Goal: Check status: Check status

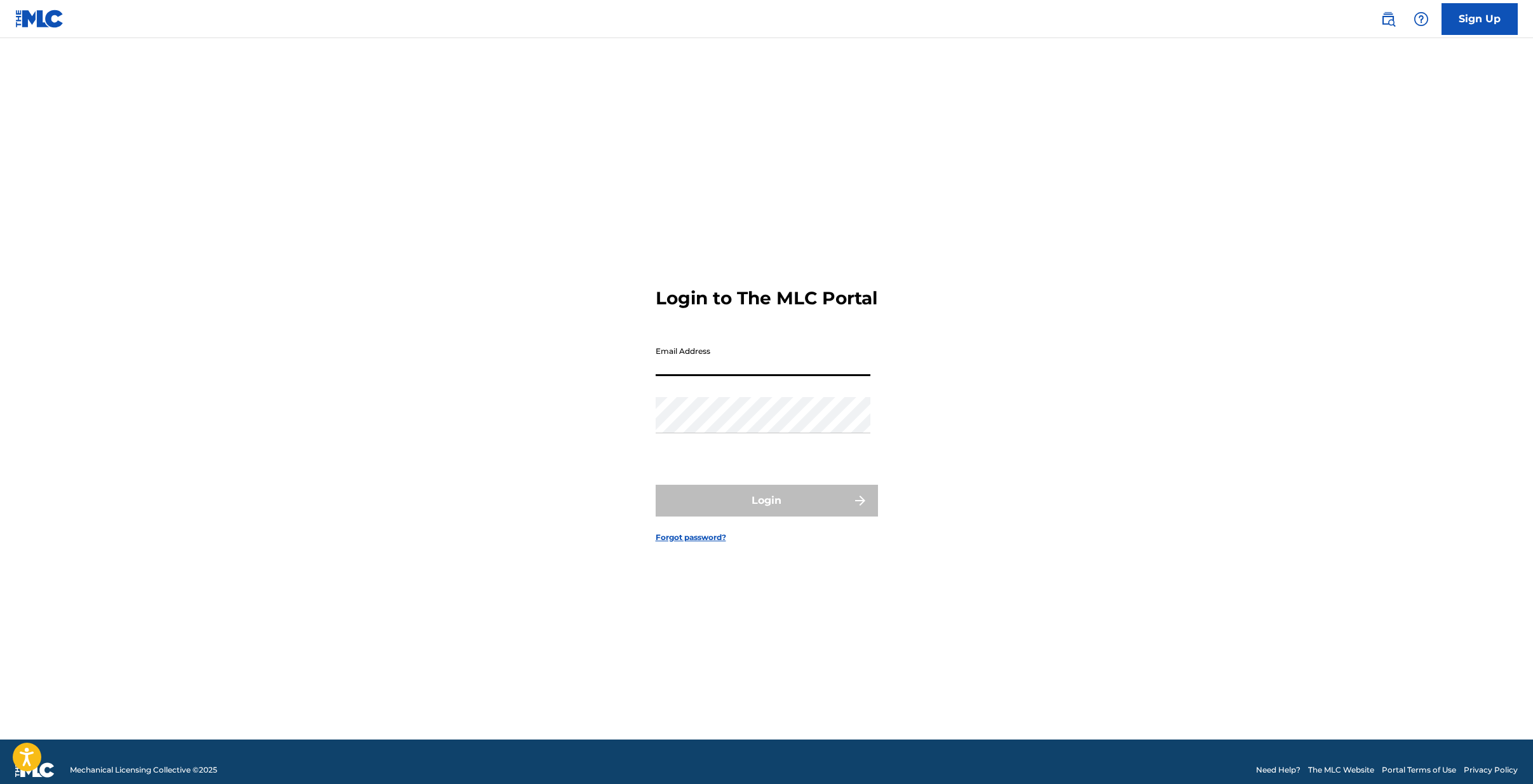
type input "[EMAIL_ADDRESS][DOMAIN_NAME]"
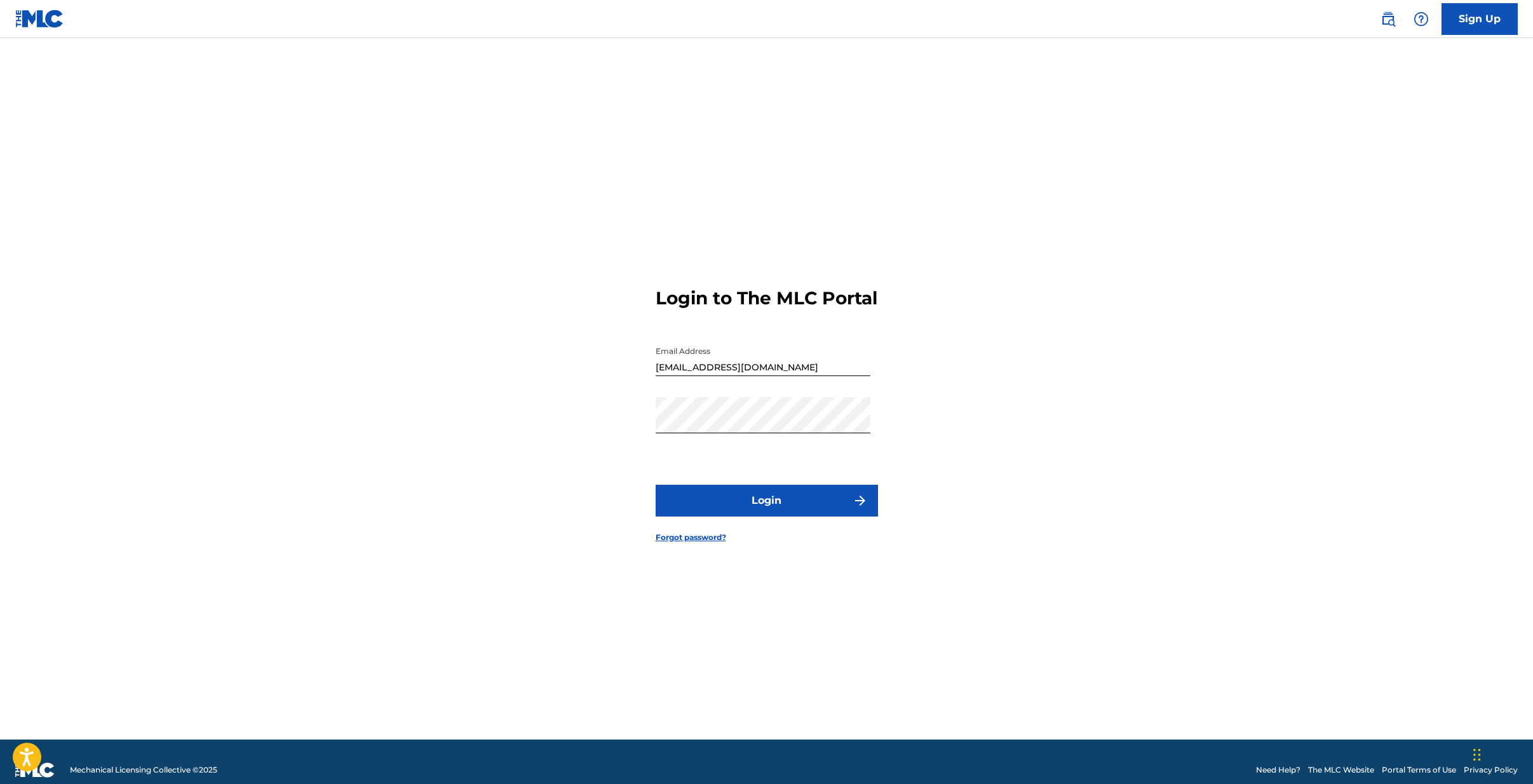
click at [753, 508] on button "Login" at bounding box center [767, 500] width 223 height 31
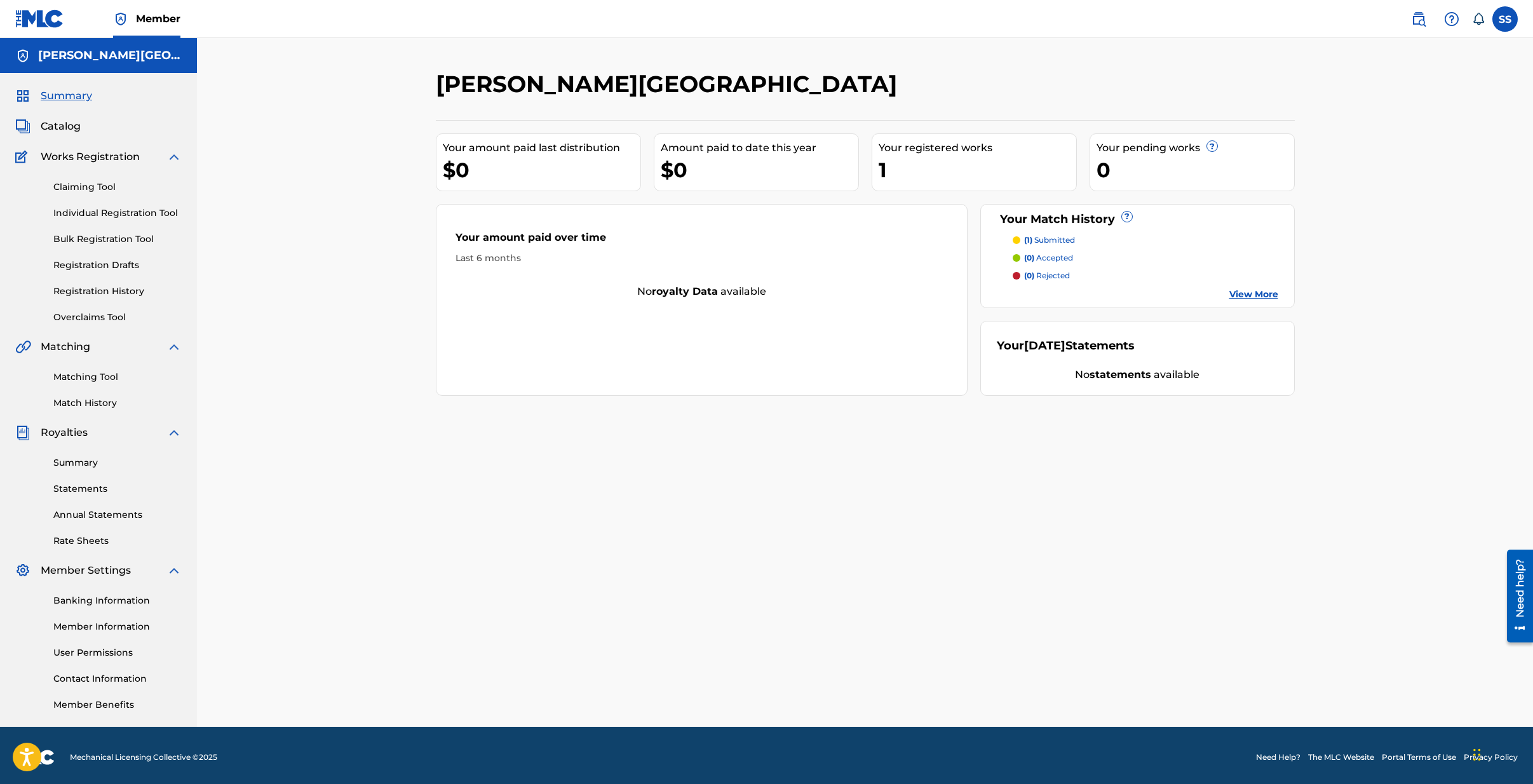
click at [88, 292] on link "Registration History" at bounding box center [117, 291] width 128 height 13
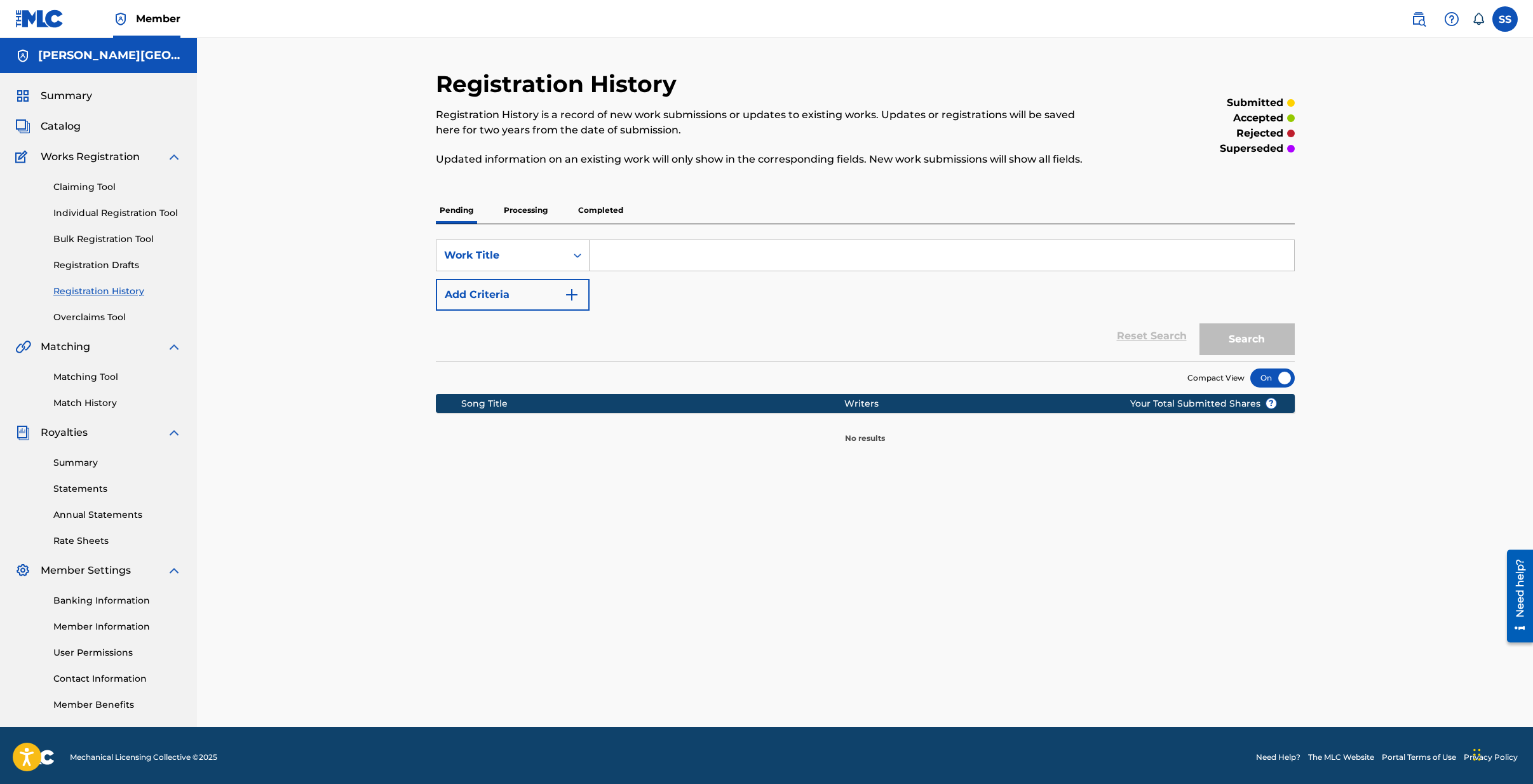
click at [521, 207] on p "Processing" at bounding box center [525, 210] width 51 height 27
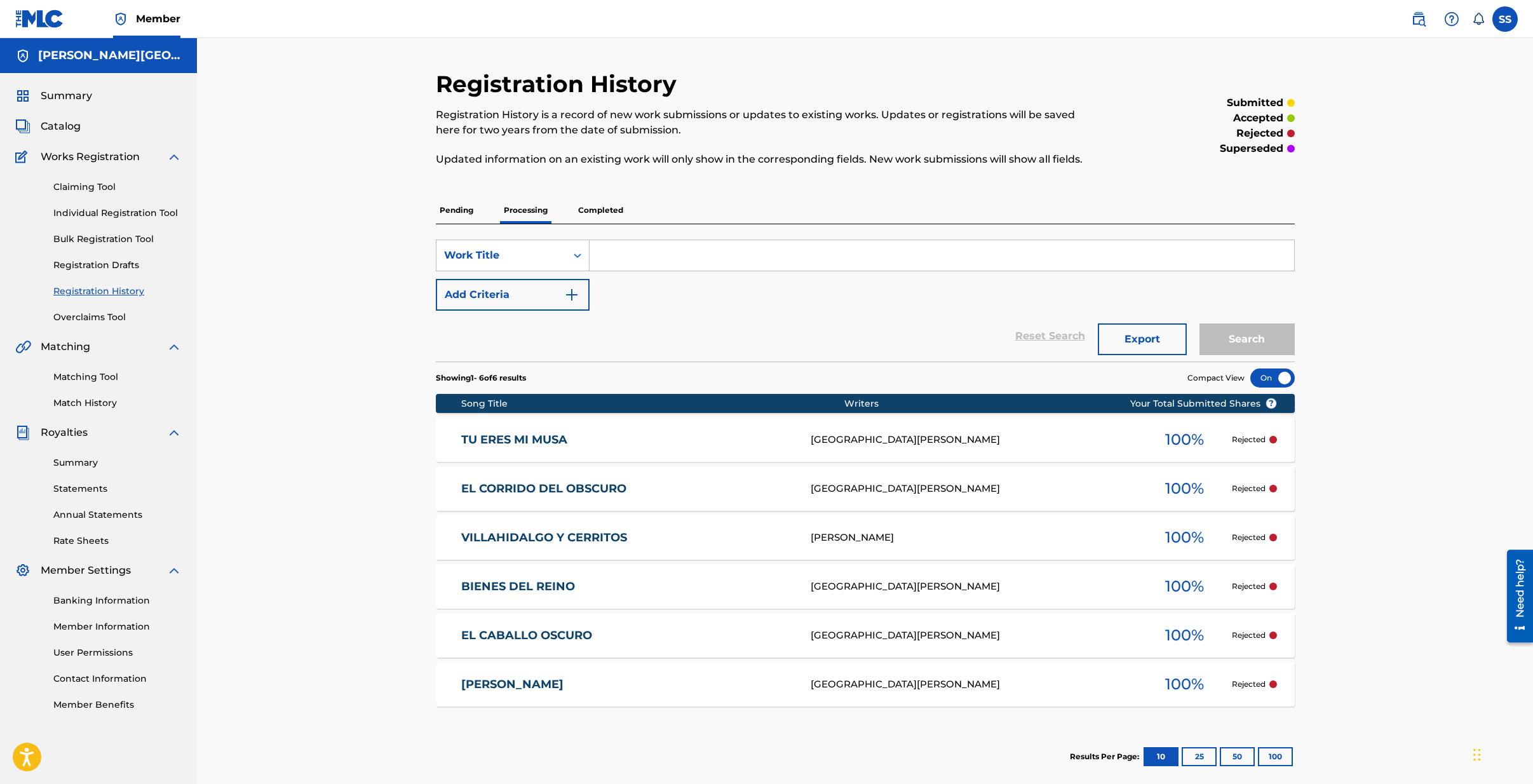
click at [587, 210] on p "Completed" at bounding box center [601, 210] width 53 height 27
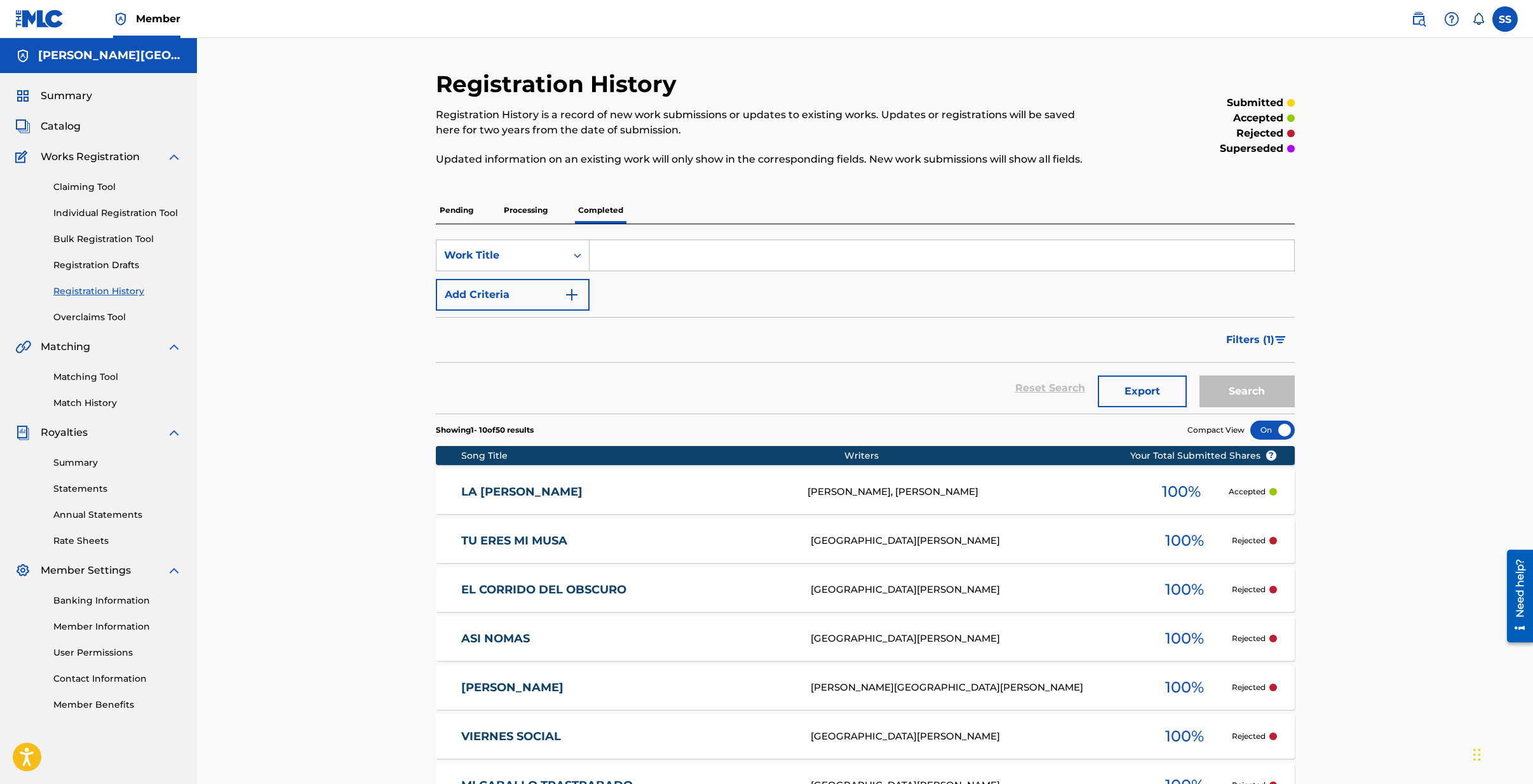
click at [539, 214] on p "Processing" at bounding box center [525, 210] width 51 height 27
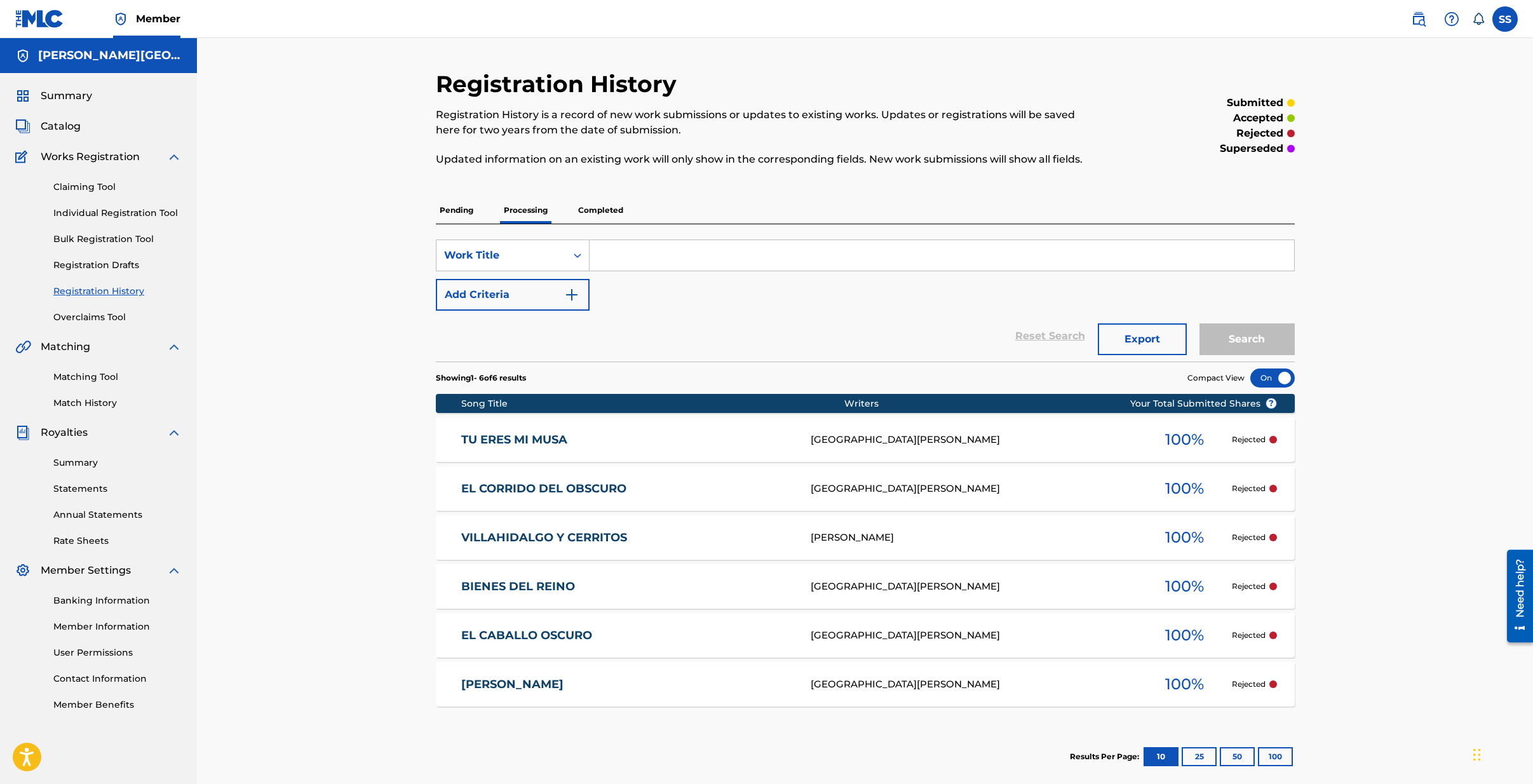
click at [454, 210] on p "Pending" at bounding box center [456, 210] width 41 height 27
